Goal: Find specific page/section: Find specific page/section

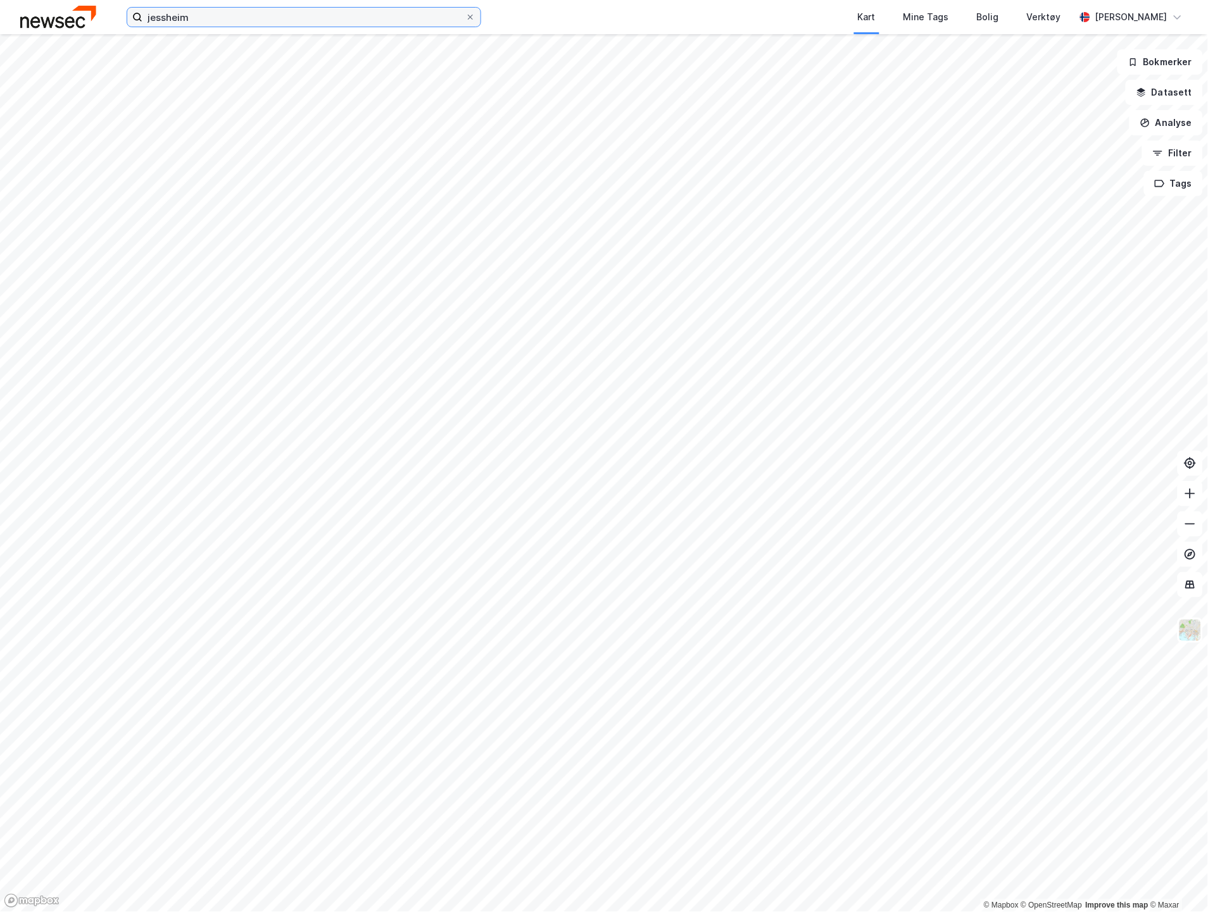
click at [301, 8] on input "jessheim" at bounding box center [303, 17] width 323 height 19
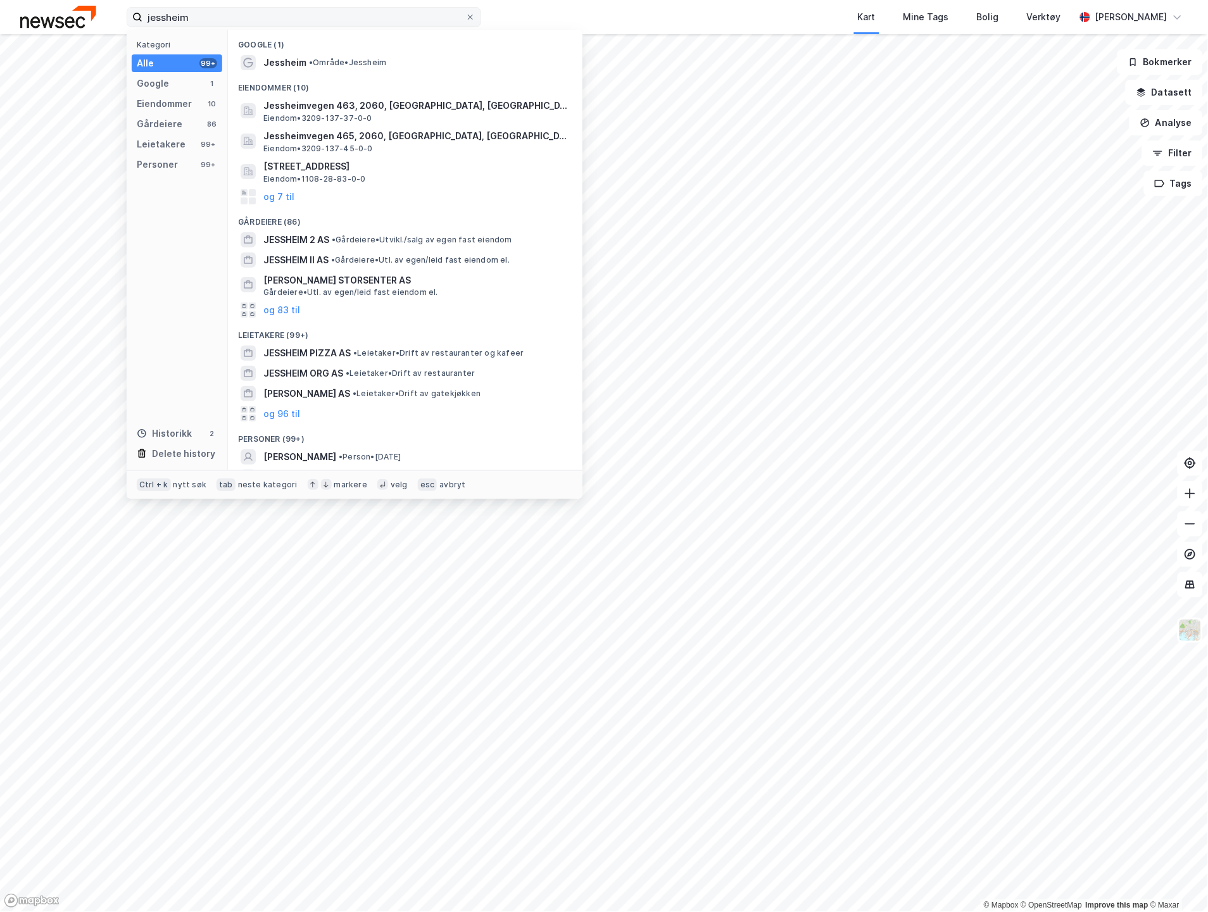
click at [475, 20] on label "jessheim" at bounding box center [304, 17] width 354 height 20
click at [465, 20] on input "jessheim" at bounding box center [303, 17] width 323 height 19
click at [471, 20] on icon at bounding box center [470, 17] width 8 height 8
click at [465, 20] on input "jessheim" at bounding box center [303, 17] width 323 height 19
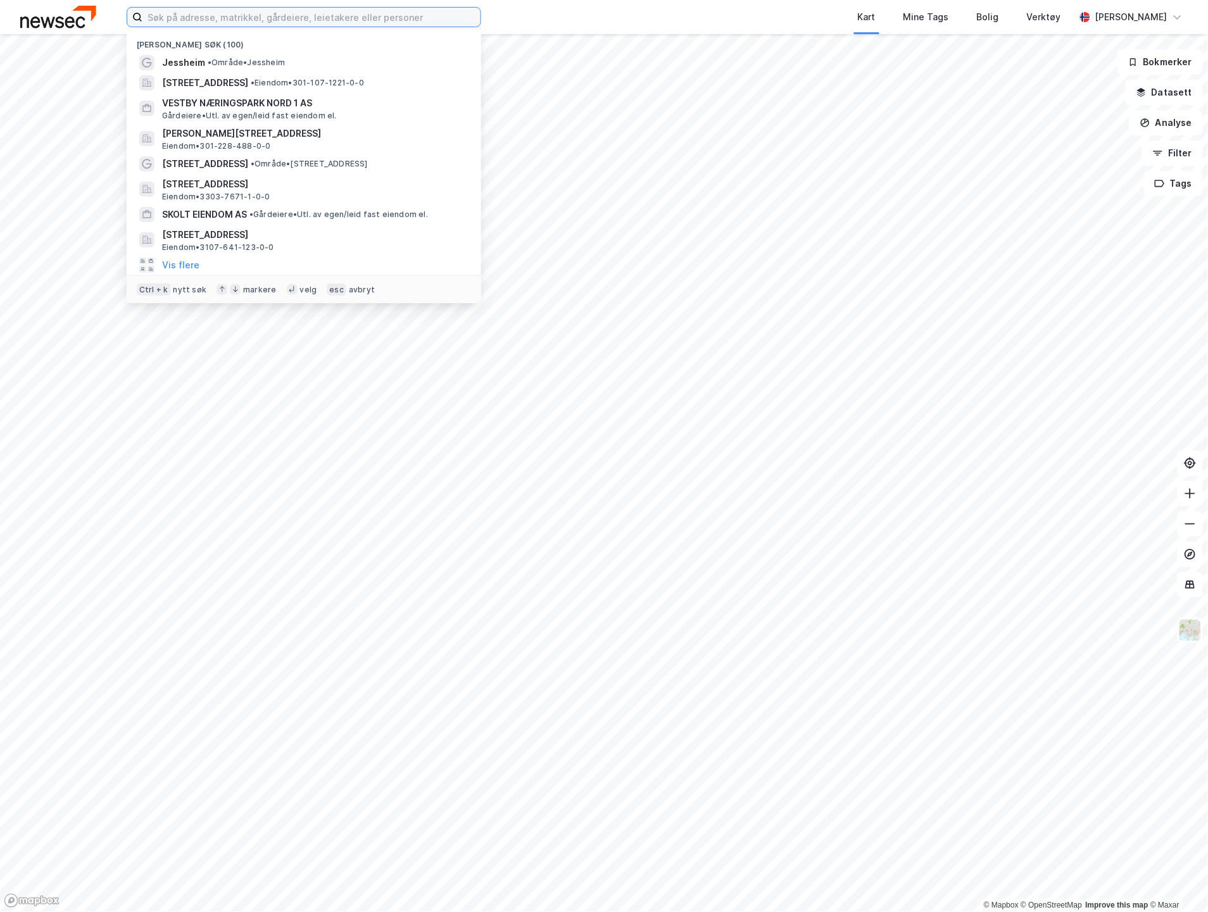
click at [334, 17] on input at bounding box center [311, 17] width 338 height 19
click at [248, 80] on span "[STREET_ADDRESS]" at bounding box center [205, 82] width 86 height 15
